Goal: Check status: Check status

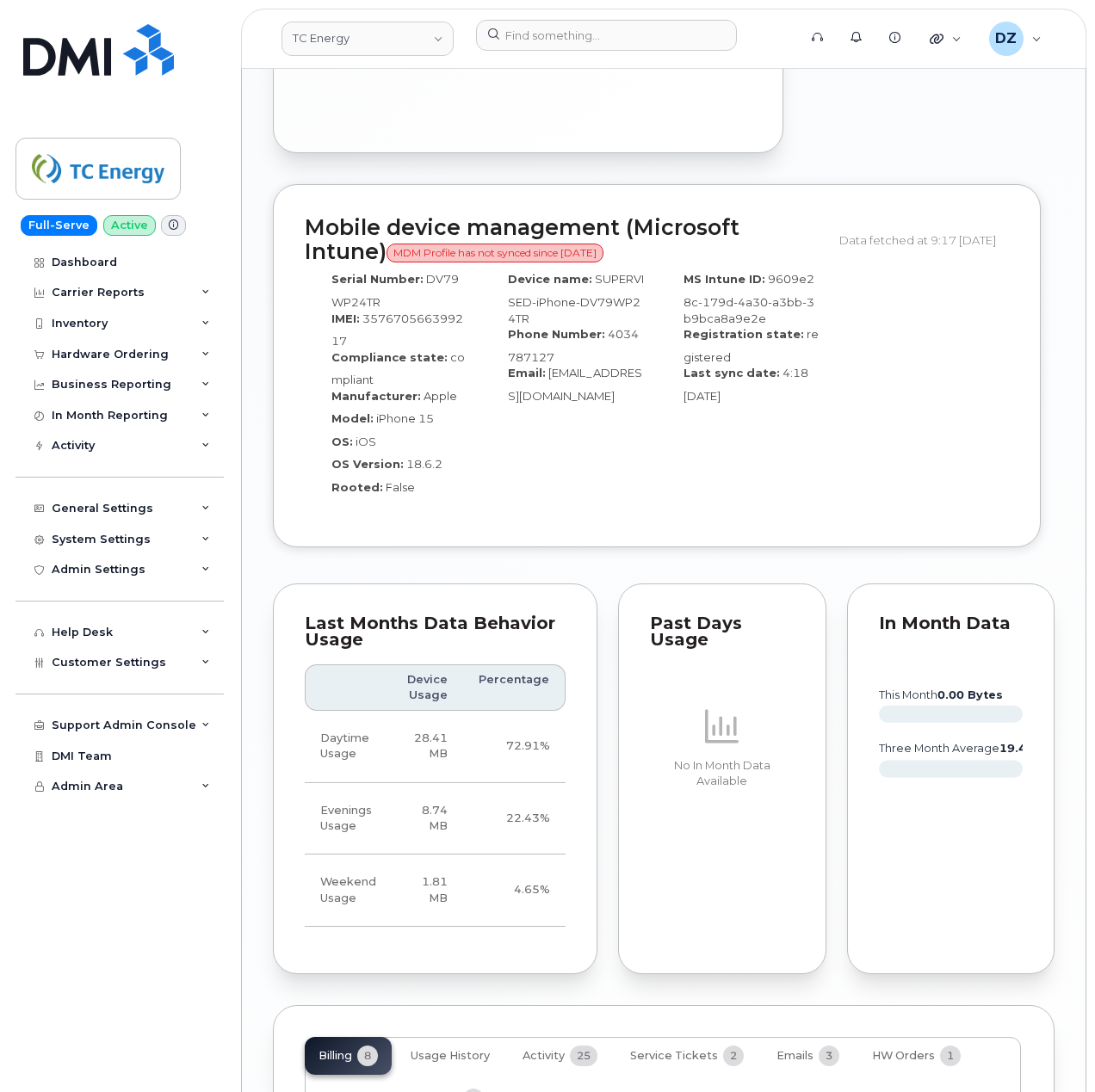
scroll to position [2395, 0]
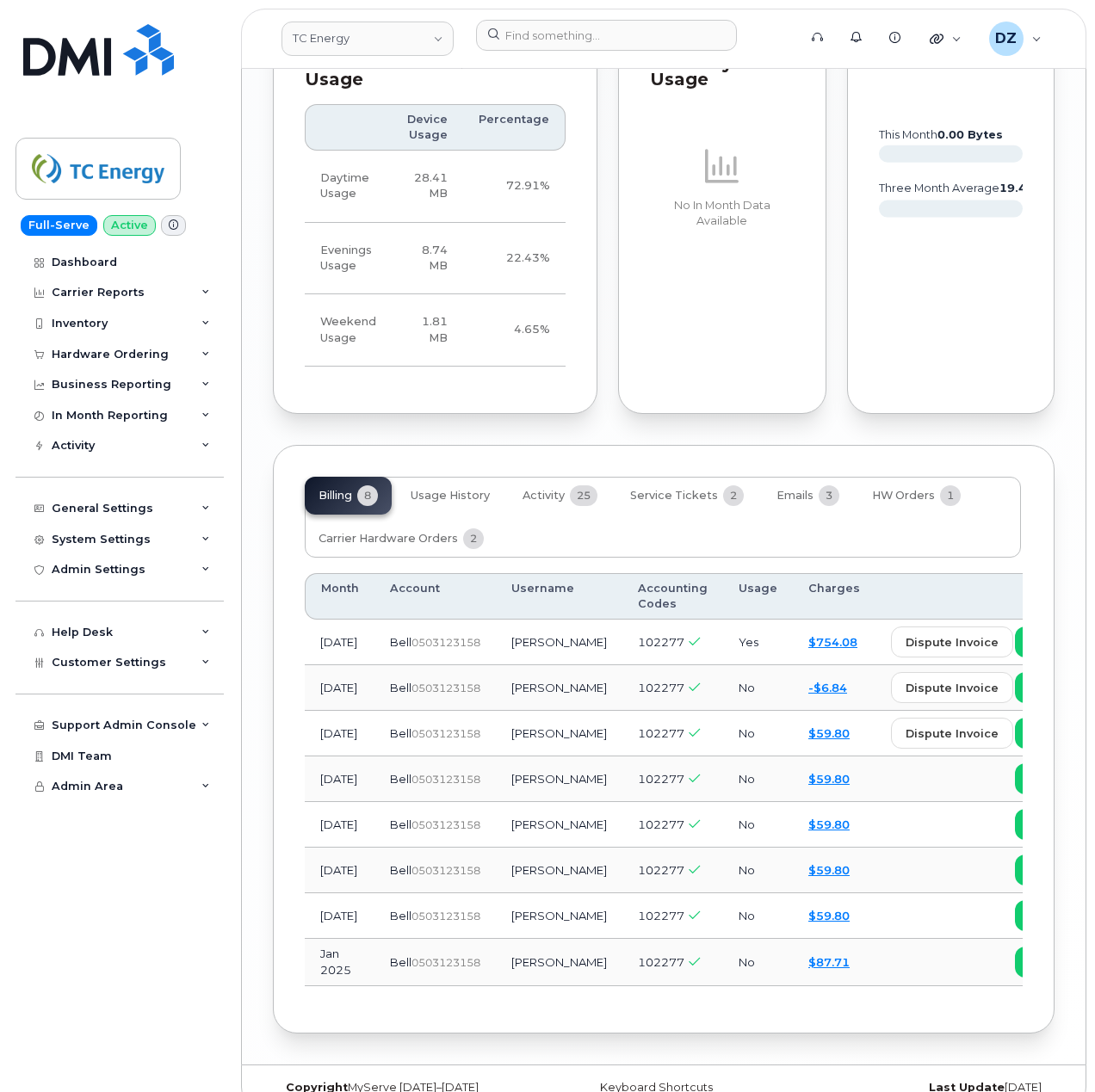
drag, startPoint x: 384, startPoint y: 657, endPoint x: 470, endPoint y: 661, distance: 86.1
click at [470, 665] on td "Bell  0503123158" at bounding box center [435, 687] width 122 height 46
click at [503, 33] on input at bounding box center [606, 35] width 261 height 31
paste input "4038357450"
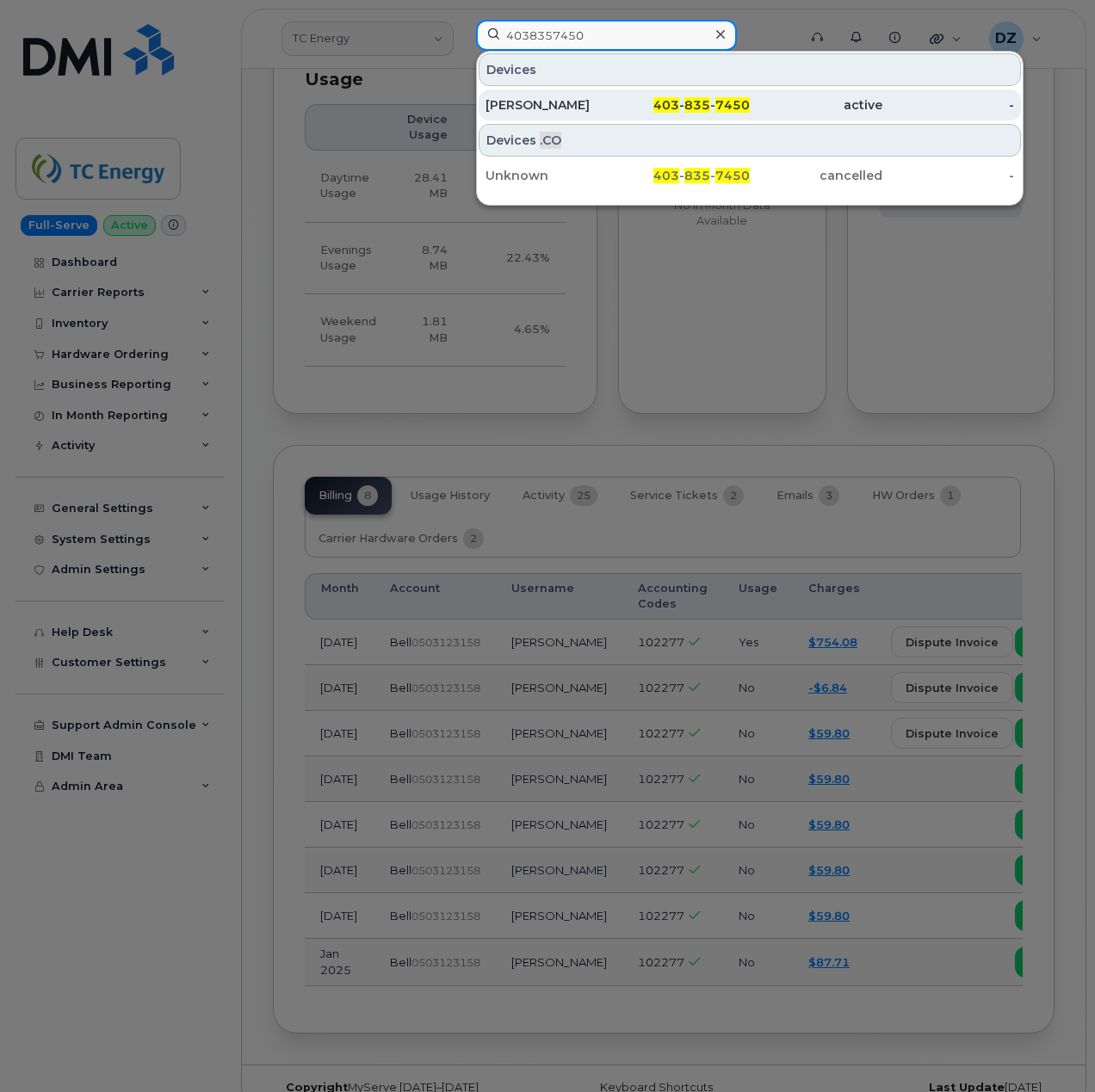
type input "4038357450"
click at [611, 107] on div "Matt Syp" at bounding box center [552, 105] width 133 height 17
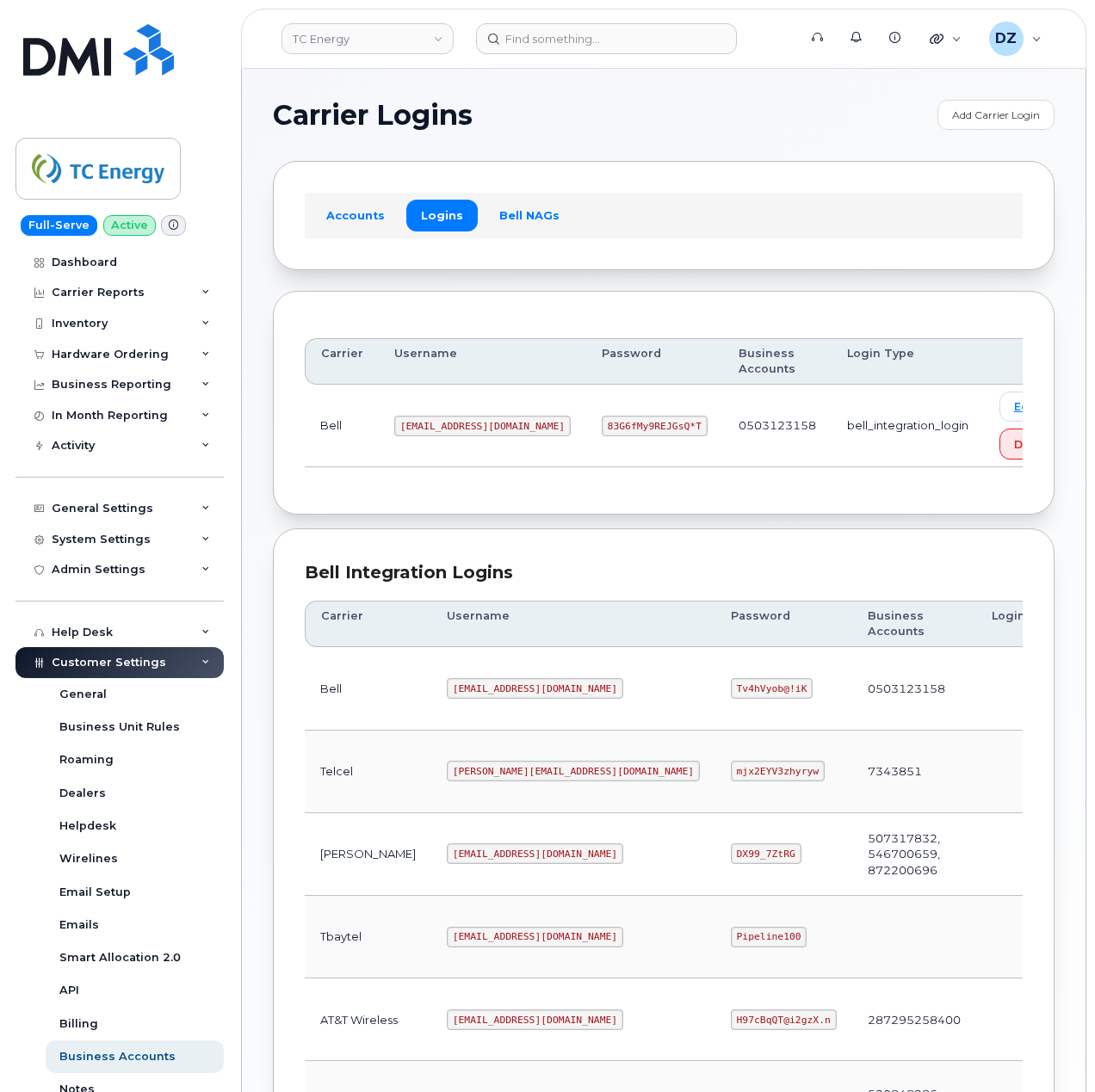
scroll to position [458, 0]
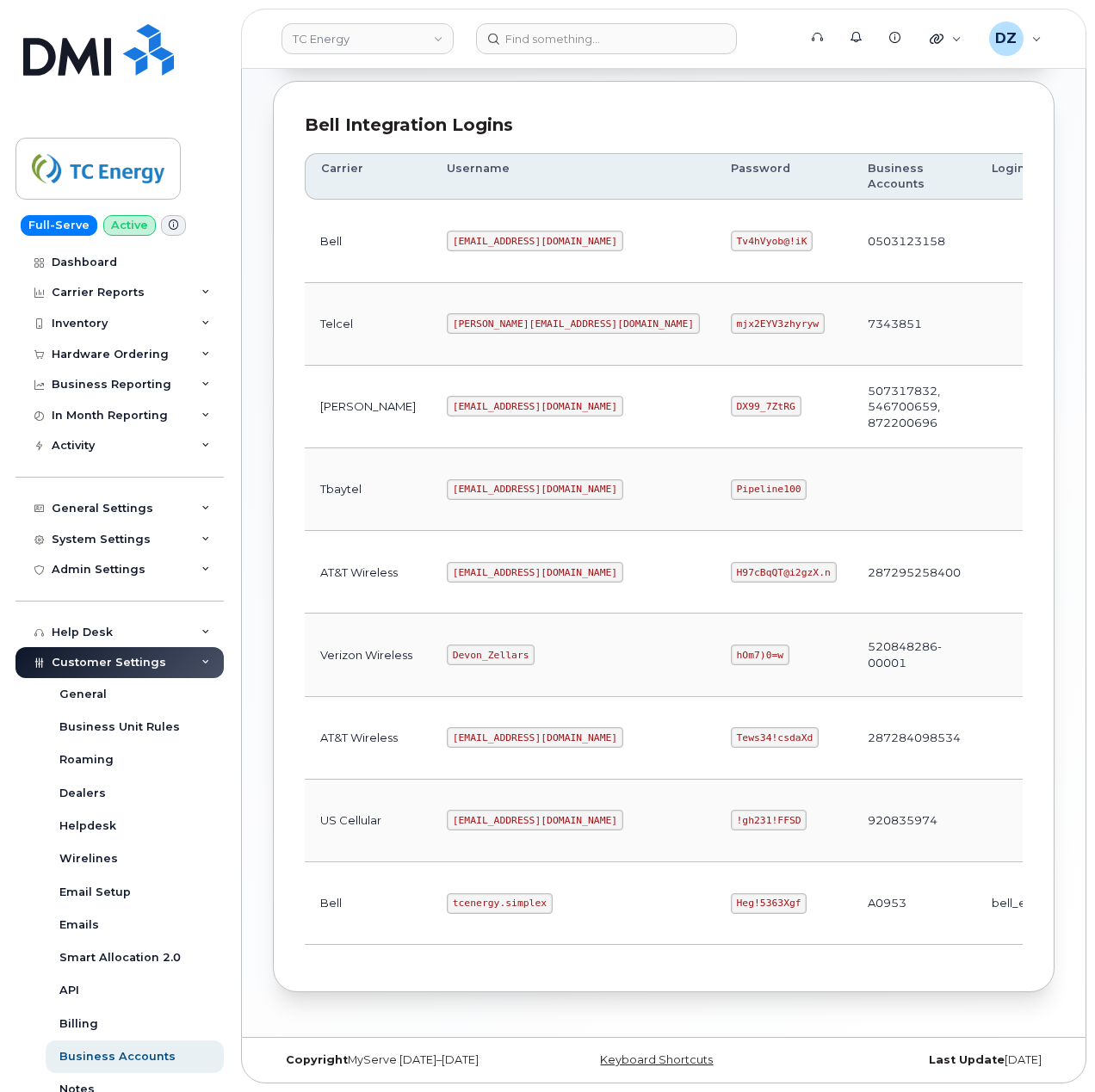
click at [447, 905] on code "tcenergy.simplex" at bounding box center [500, 903] width 106 height 21
click at [479, 905] on code "tcenergy.simplex" at bounding box center [500, 903] width 106 height 21
copy code "tcenergy.simplex"
click at [731, 905] on code "Heg!5363Xgf" at bounding box center [769, 903] width 77 height 21
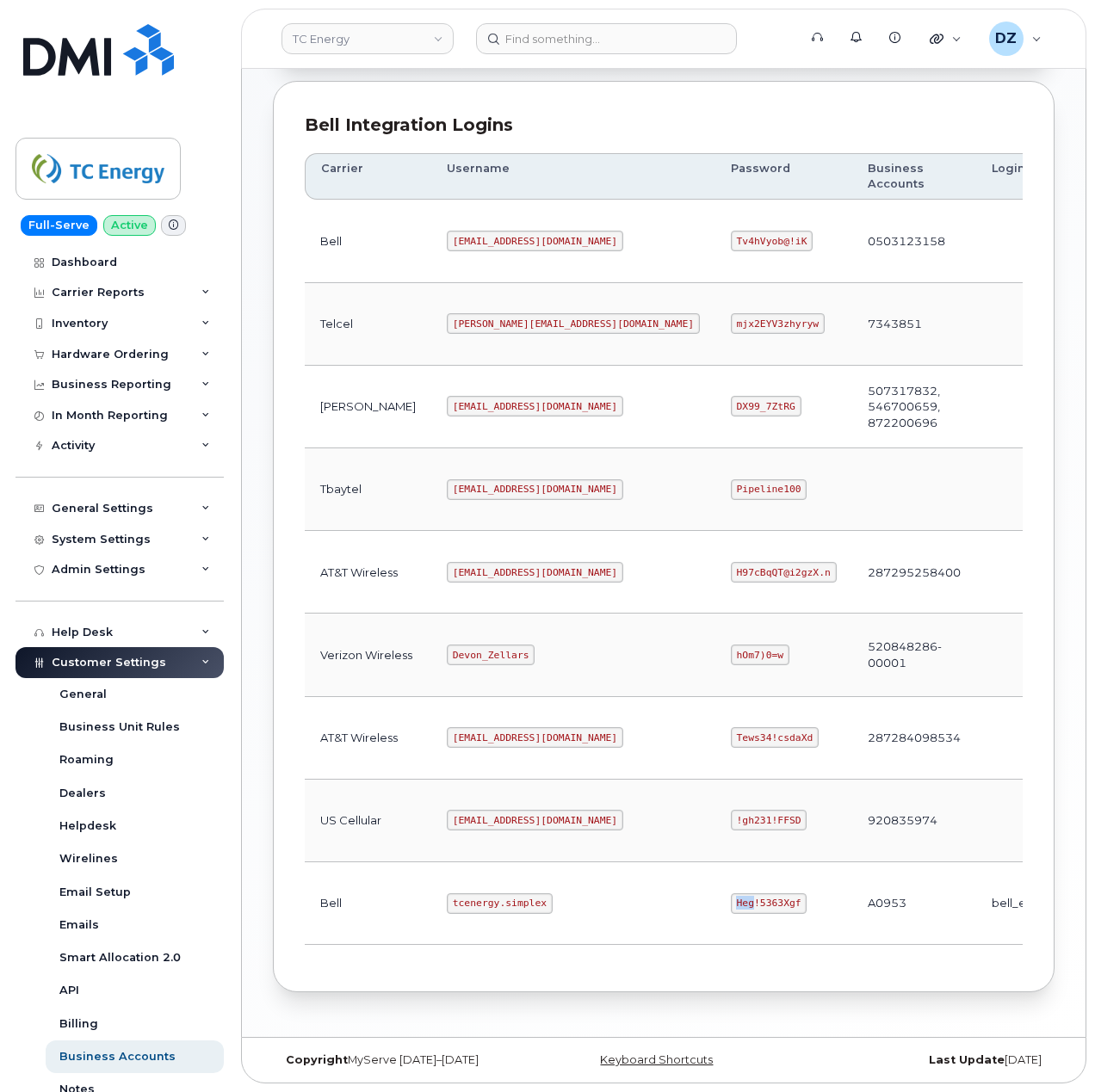
click at [731, 905] on code "Heg!5363Xgf" at bounding box center [769, 903] width 77 height 21
click at [731, 903] on code "Heg!5363Xgf" at bounding box center [769, 903] width 77 height 21
copy code "Heg!5363Xgf"
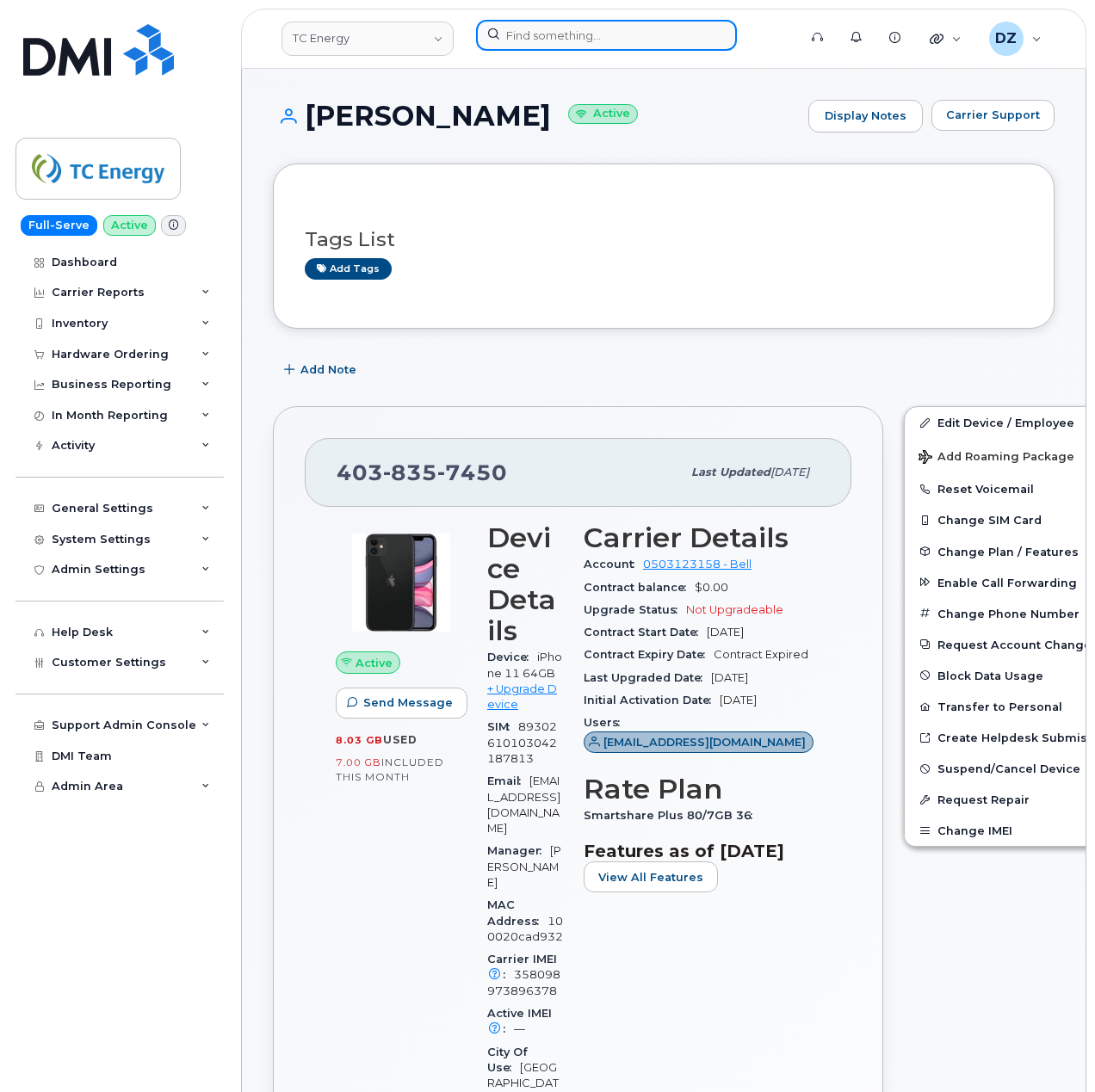
click at [569, 46] on input at bounding box center [606, 35] width 261 height 31
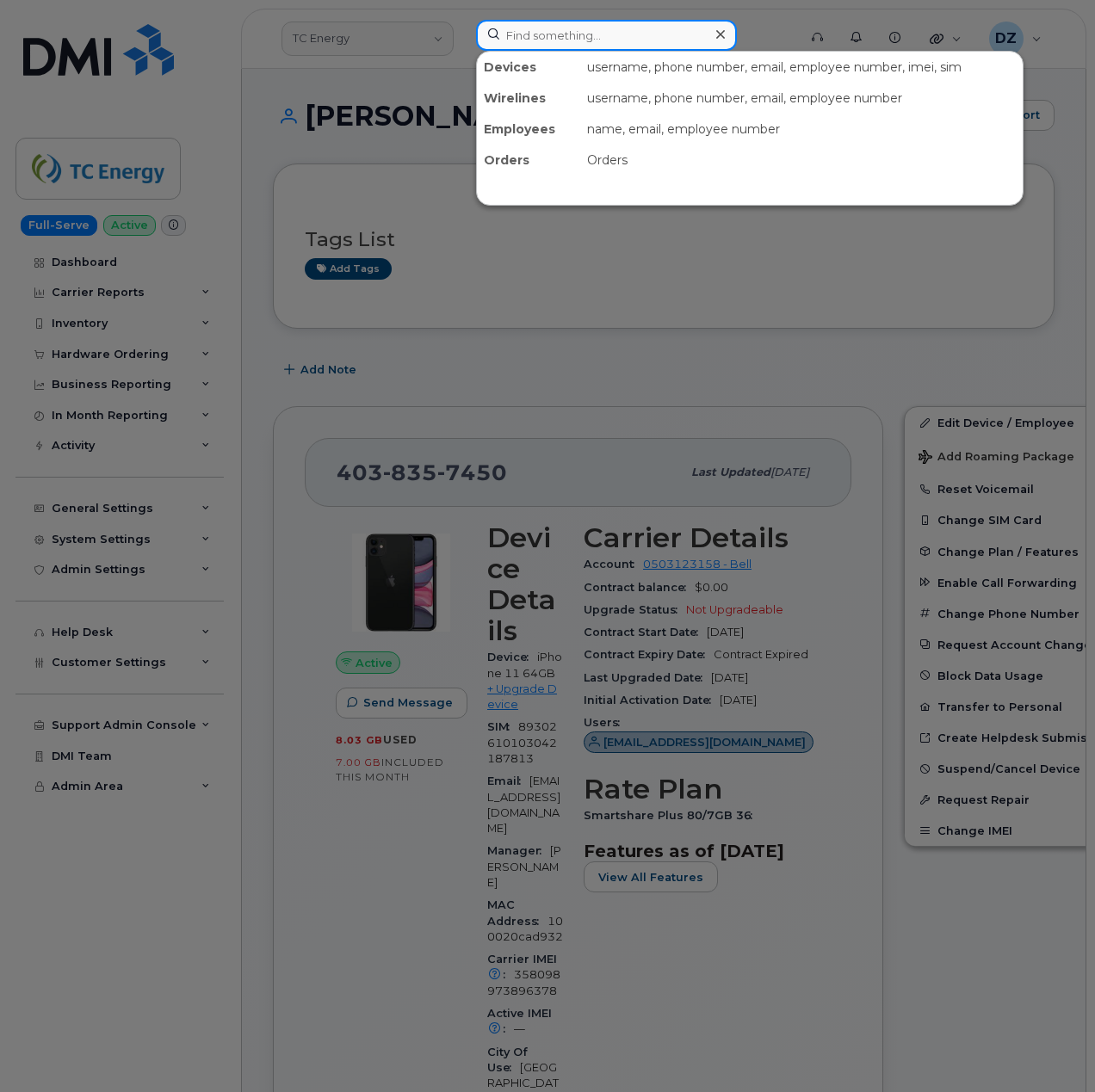
paste input "Maryssa Silva"
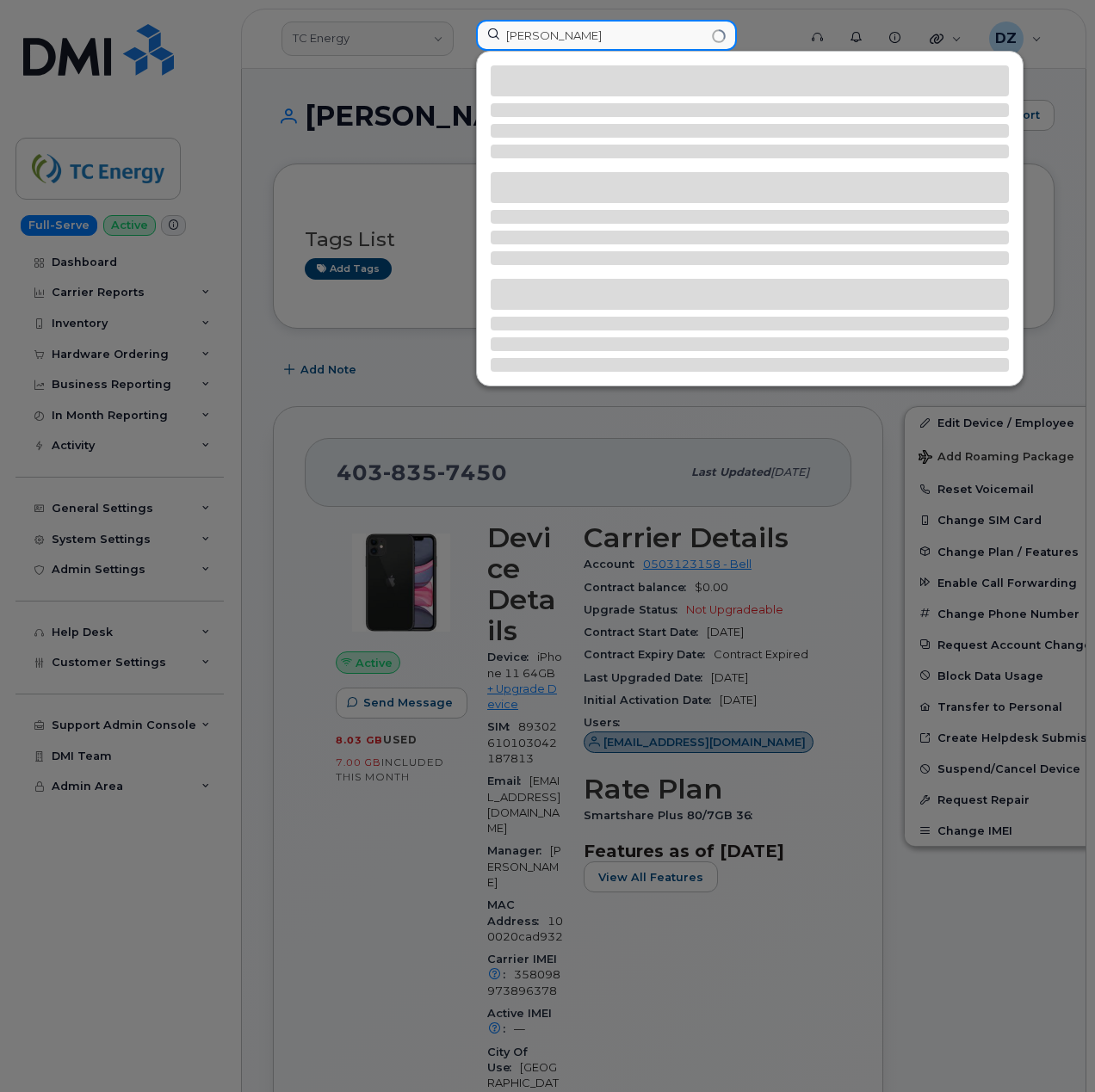
type input "Maryssa Silva"
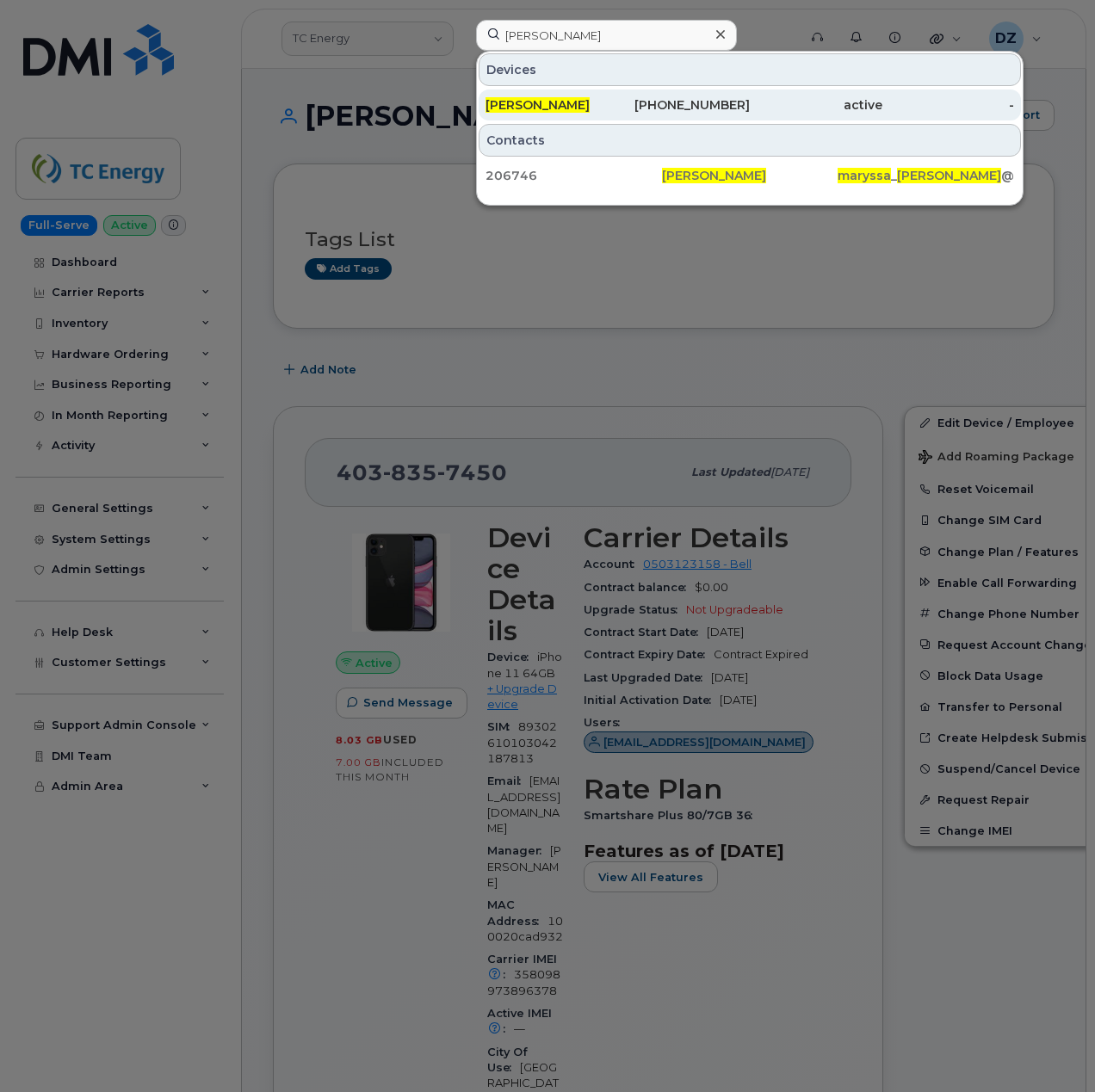
click at [576, 103] on span "MARYSSA SILVA" at bounding box center [537, 105] width 104 height 15
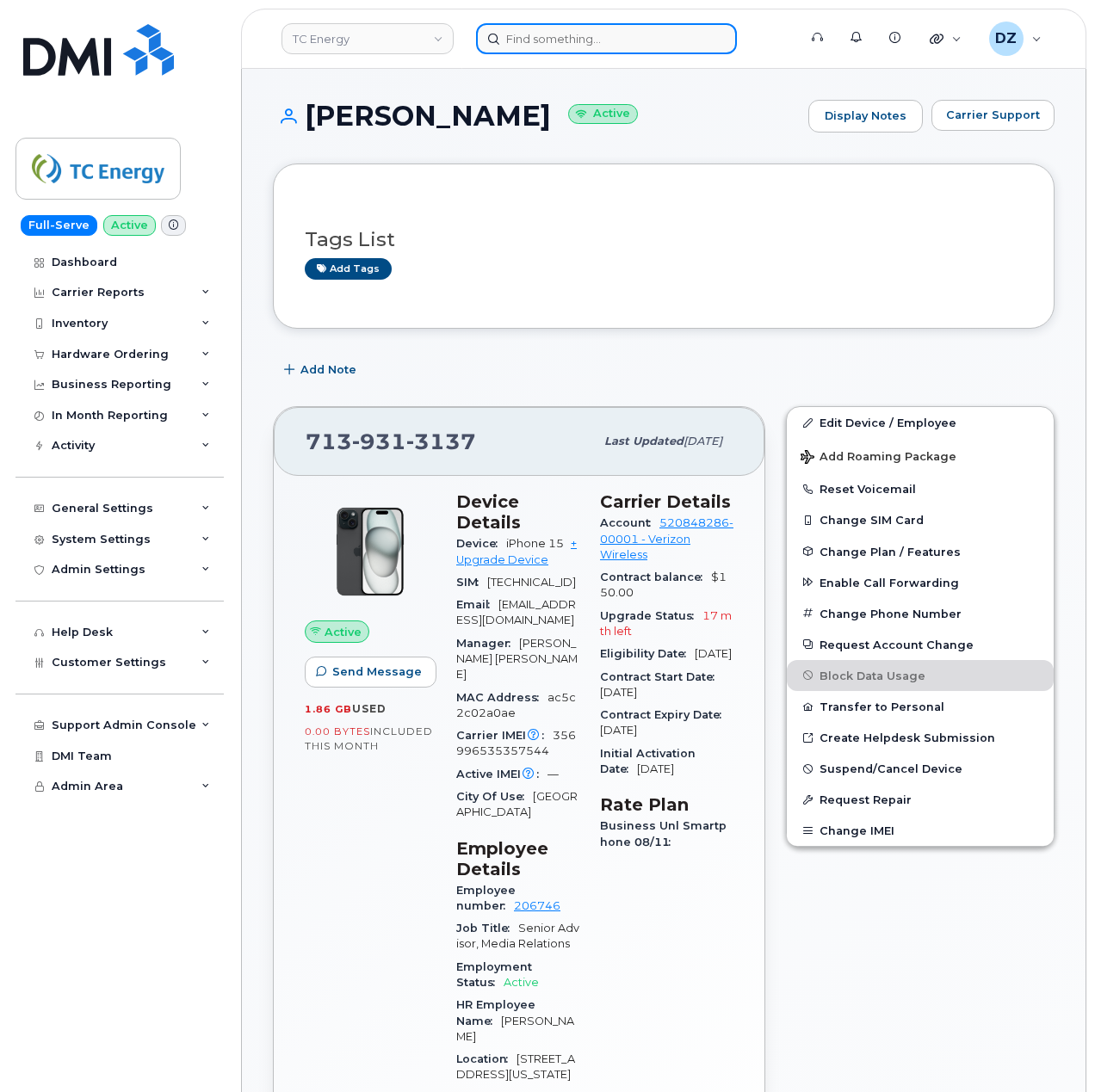
click at [520, 38] on input at bounding box center [606, 38] width 261 height 31
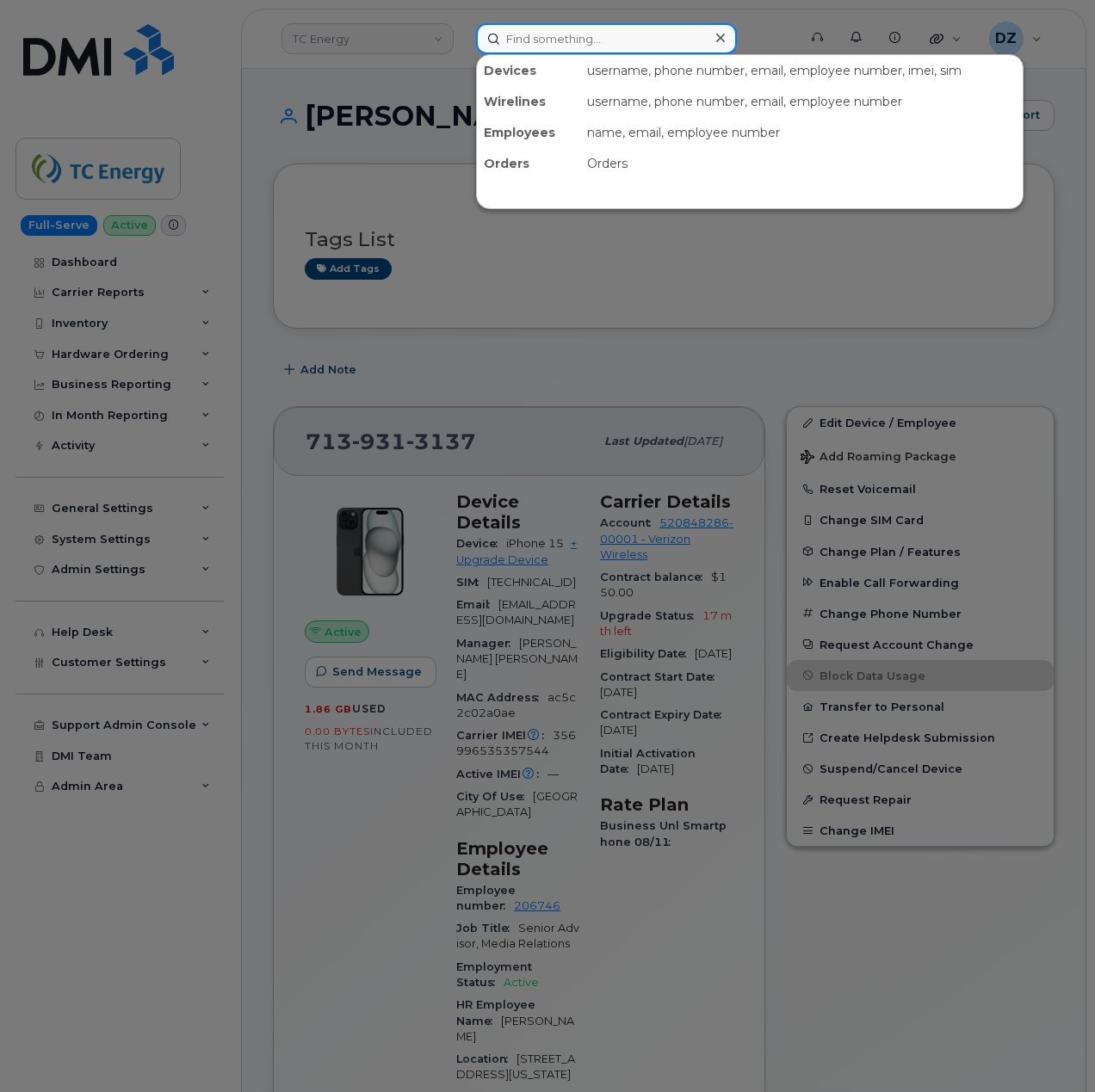
paste input "[PERSON_NAME]"
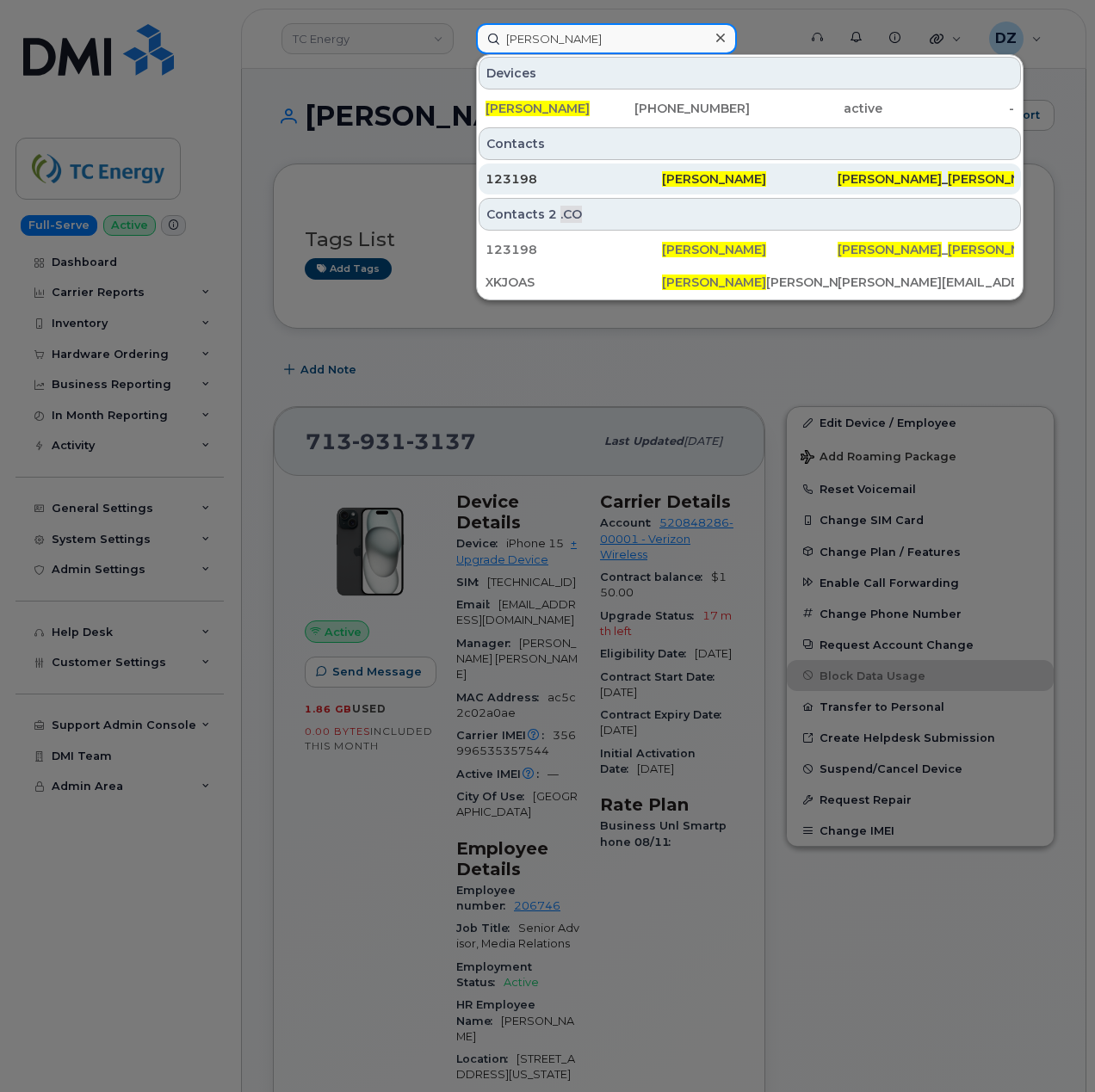
type input "[PERSON_NAME]"
click at [637, 173] on div "123198" at bounding box center [573, 178] width 176 height 17
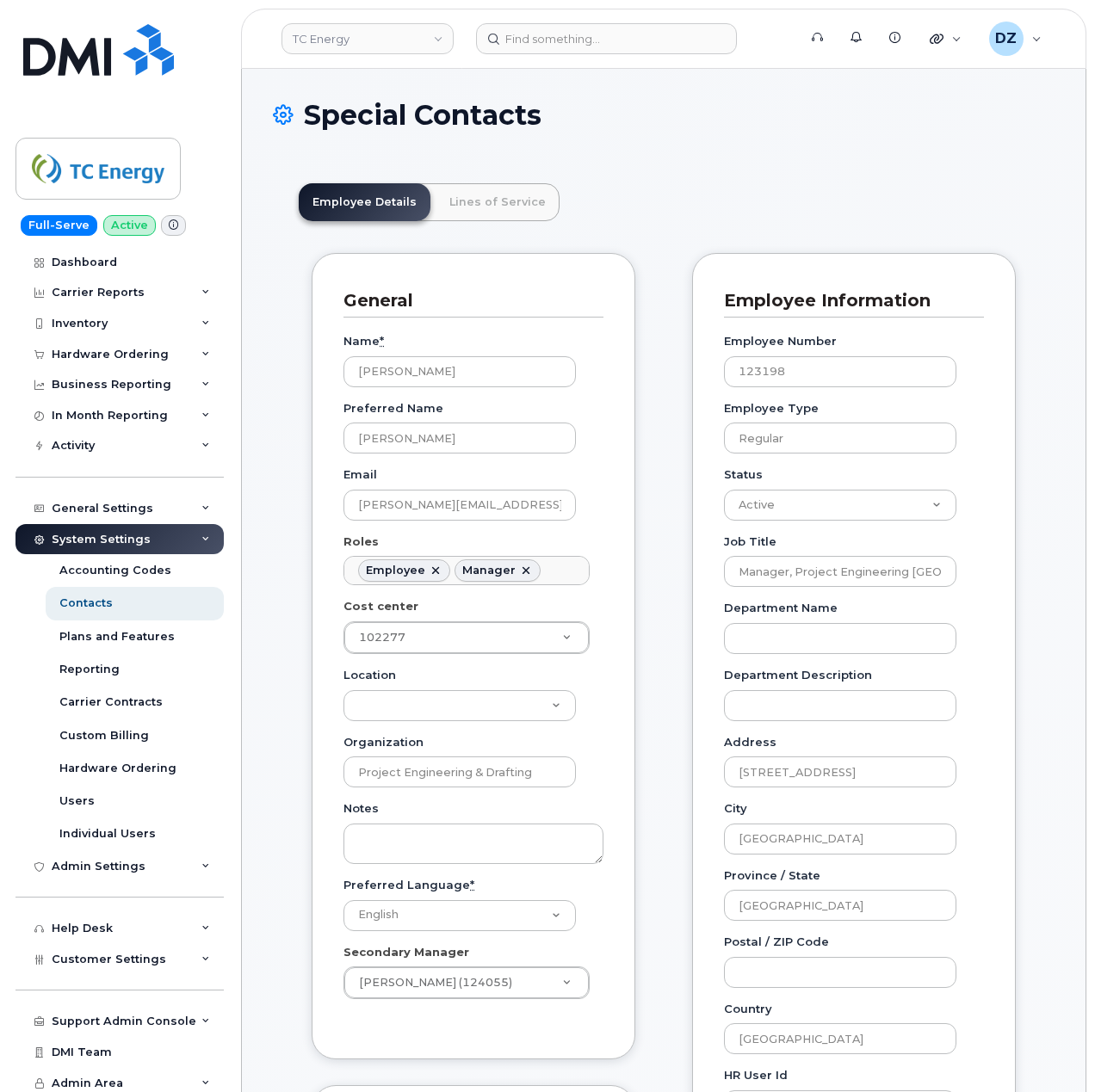
scroll to position [50, 0]
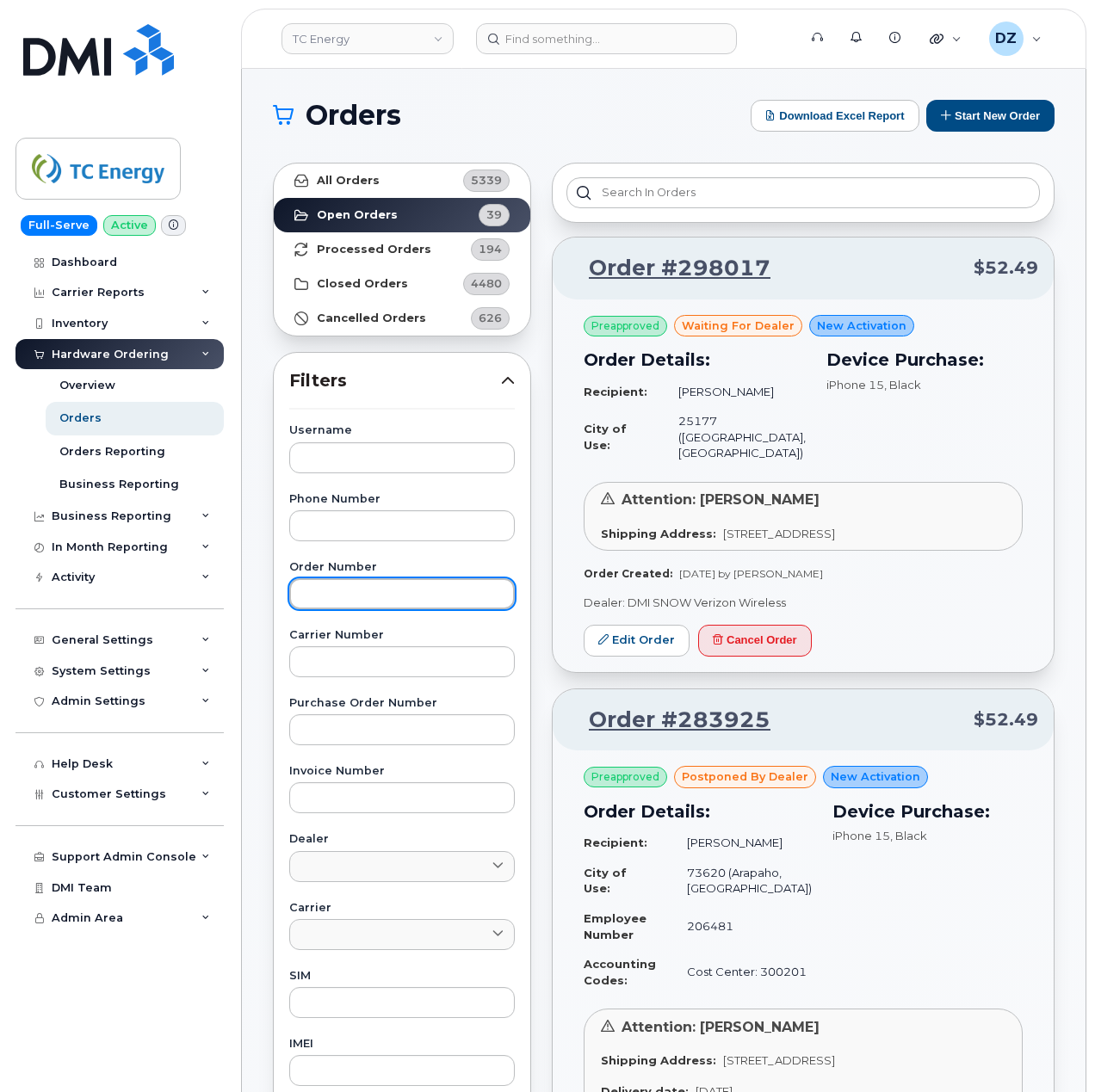
click at [375, 579] on input "text" at bounding box center [402, 593] width 226 height 31
paste input "300923"
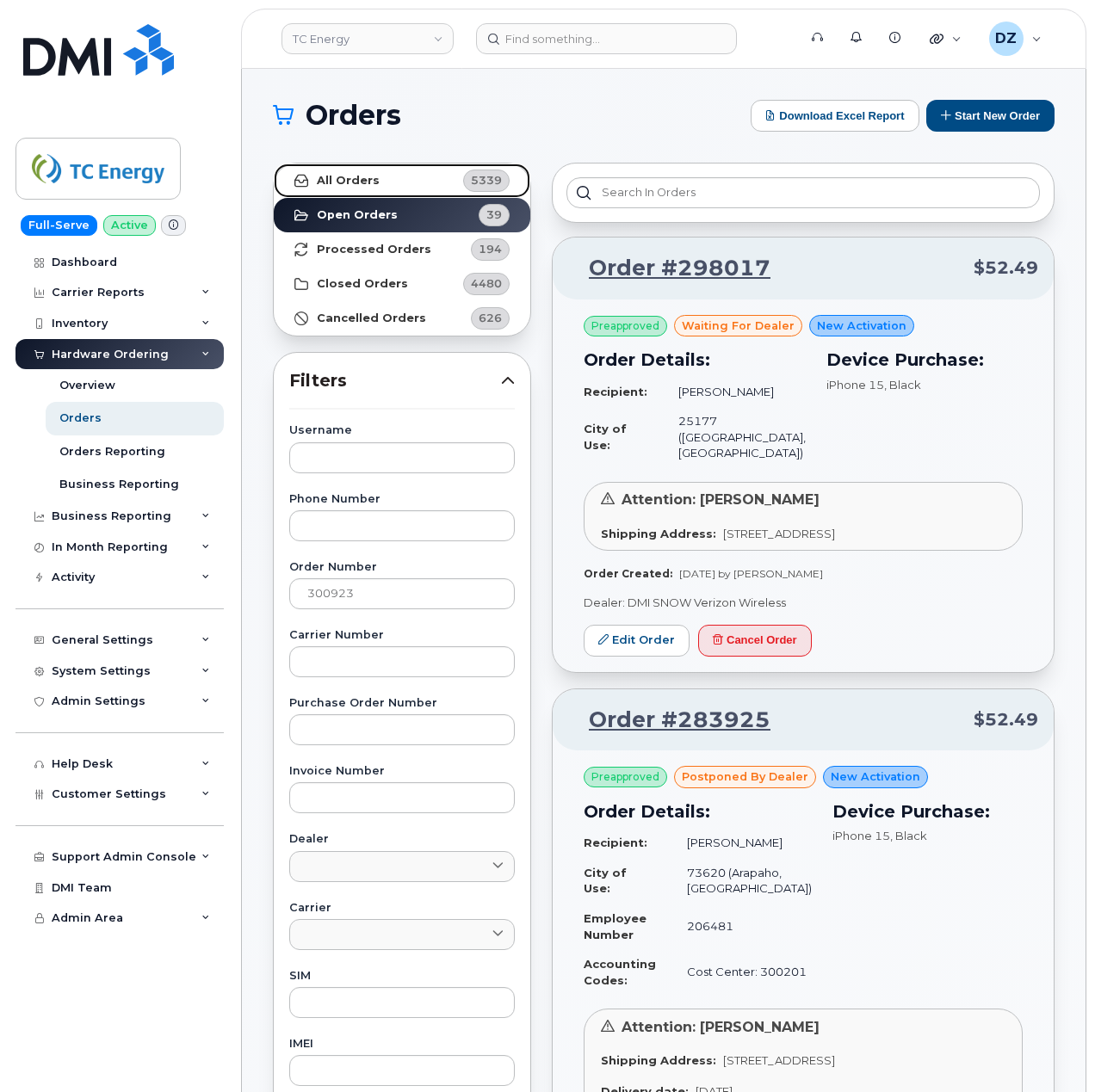
click at [415, 190] on link "All Orders 5339" at bounding box center [402, 181] width 256 height 34
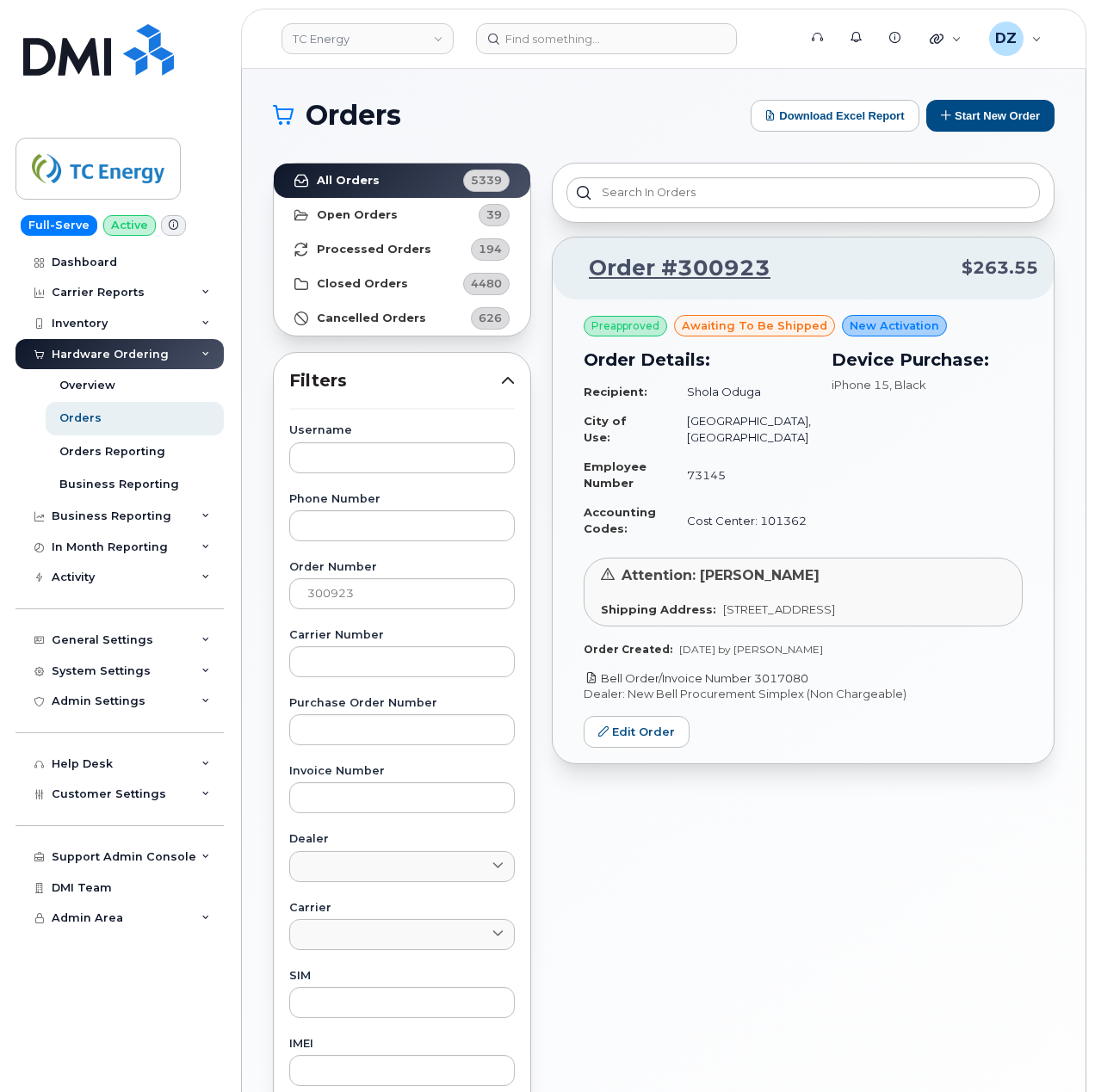
drag, startPoint x: 809, startPoint y: 700, endPoint x: 759, endPoint y: 697, distance: 50.1
click at [759, 687] on p "Bell Order/Invoice Number 3017080" at bounding box center [803, 678] width 439 height 16
copy link "3017080"
click at [319, 590] on input "300923" at bounding box center [402, 593] width 226 height 31
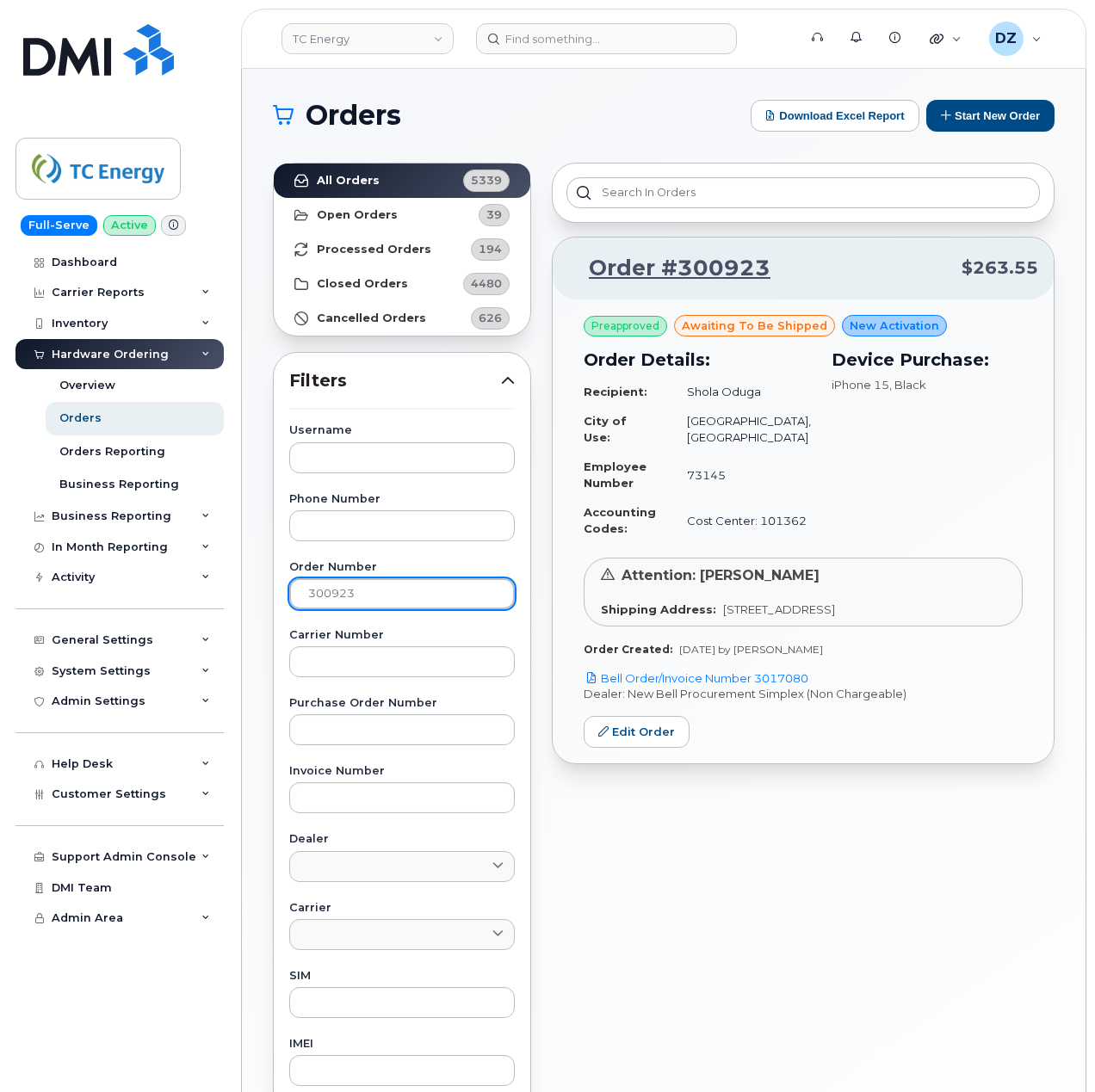
click at [319, 590] on input "300923" at bounding box center [402, 593] width 226 height 31
click at [380, 592] on input "300923" at bounding box center [402, 593] width 226 height 31
paste input "51"
type input "300951"
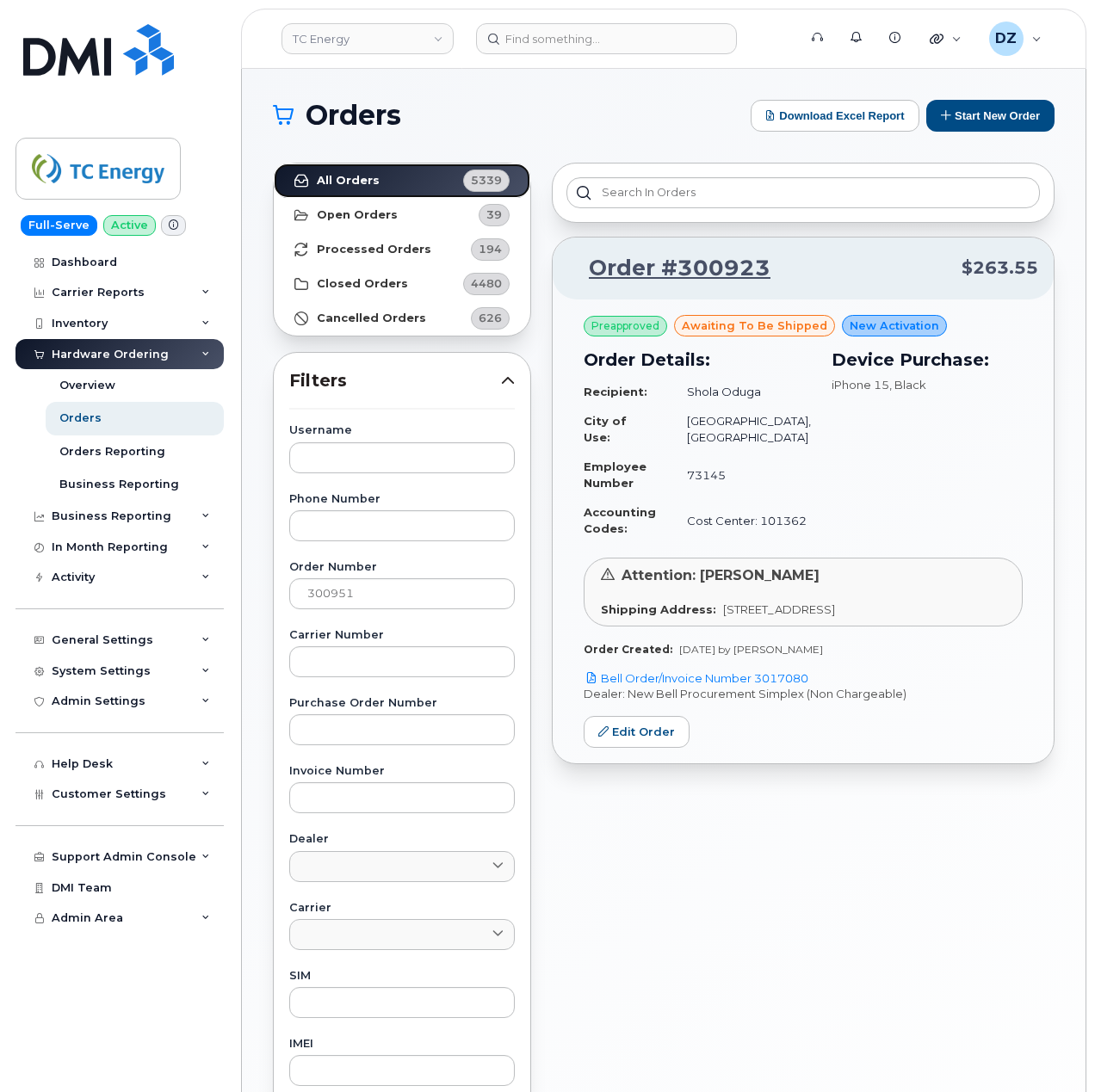
click at [387, 181] on link "All Orders 5339" at bounding box center [402, 181] width 256 height 34
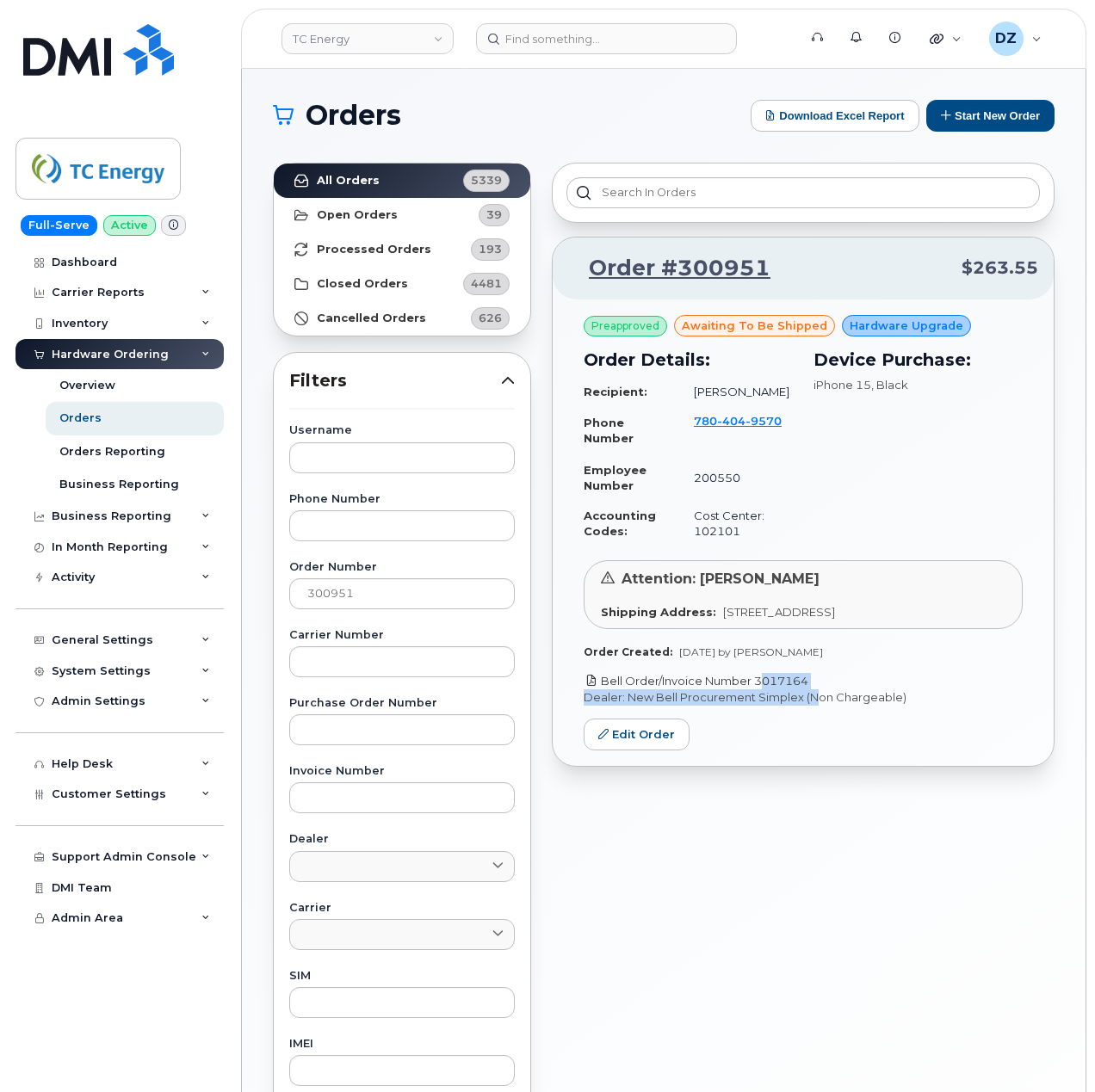
drag, startPoint x: 817, startPoint y: 689, endPoint x: 759, endPoint y: 685, distance: 58.1
click at [759, 685] on div "Preapproved awaiting to be shipped Hardware Upgrade Order Details: Recipient: […" at bounding box center [802, 533] width 500 height 467
click at [875, 683] on p "Bell Order/Invoice Number 3017164" at bounding box center [803, 681] width 439 height 16
drag, startPoint x: 817, startPoint y: 679, endPoint x: 758, endPoint y: 687, distance: 59.5
click at [758, 687] on p "Bell Order/Invoice Number 3017164" at bounding box center [803, 681] width 439 height 16
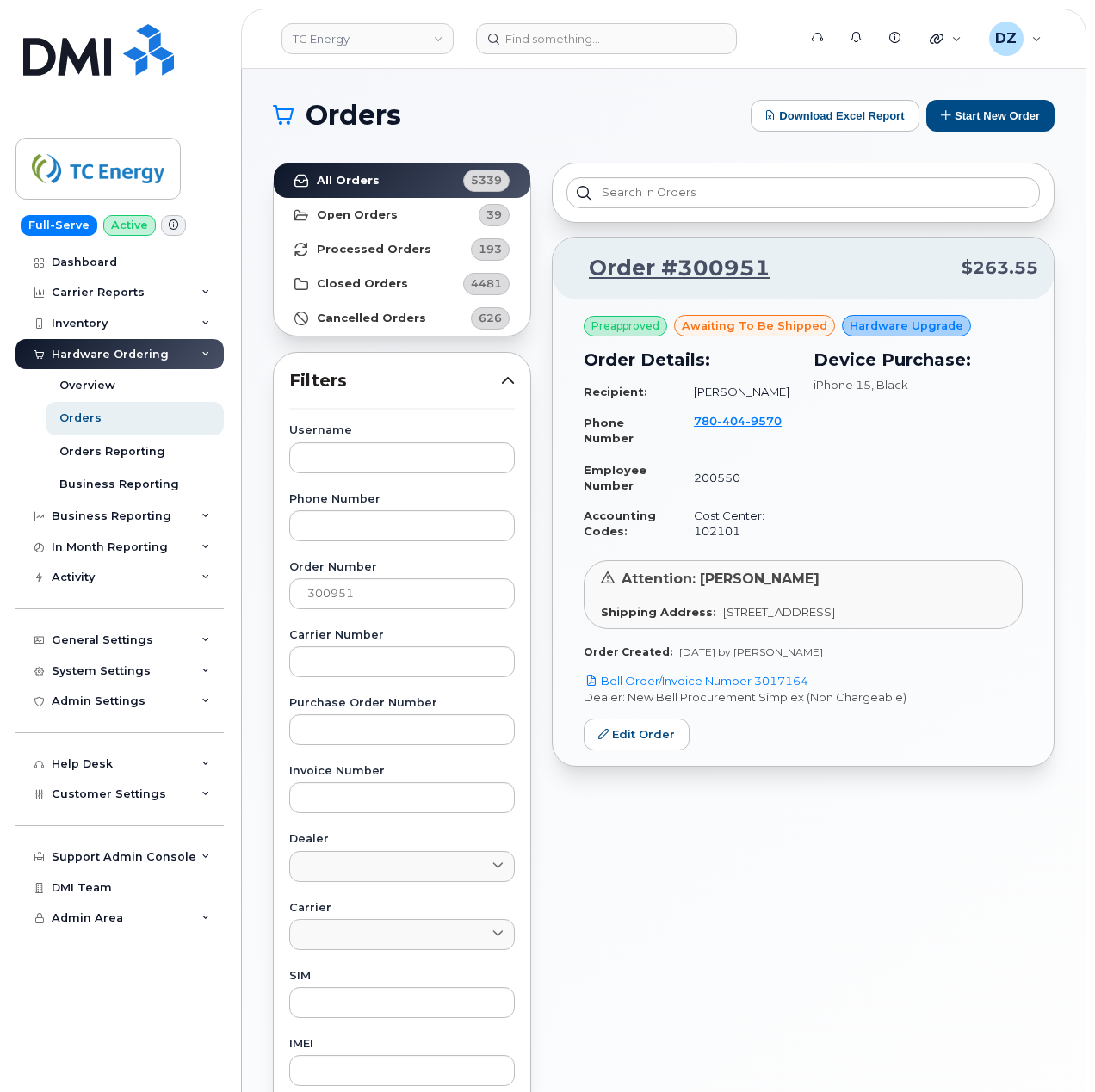
copy link "3017164"
click at [325, 595] on input "300951" at bounding box center [402, 593] width 226 height 31
